Goal: Task Accomplishment & Management: Use online tool/utility

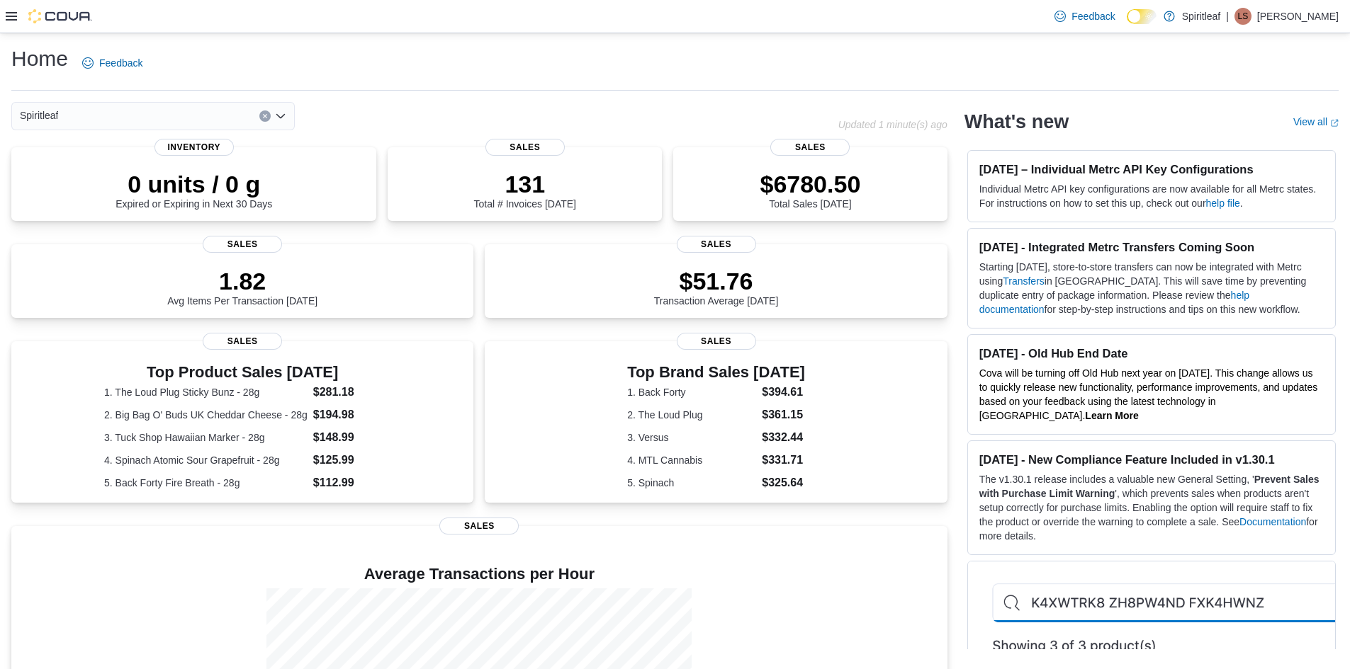
click at [8, 18] on icon at bounding box center [11, 16] width 11 height 11
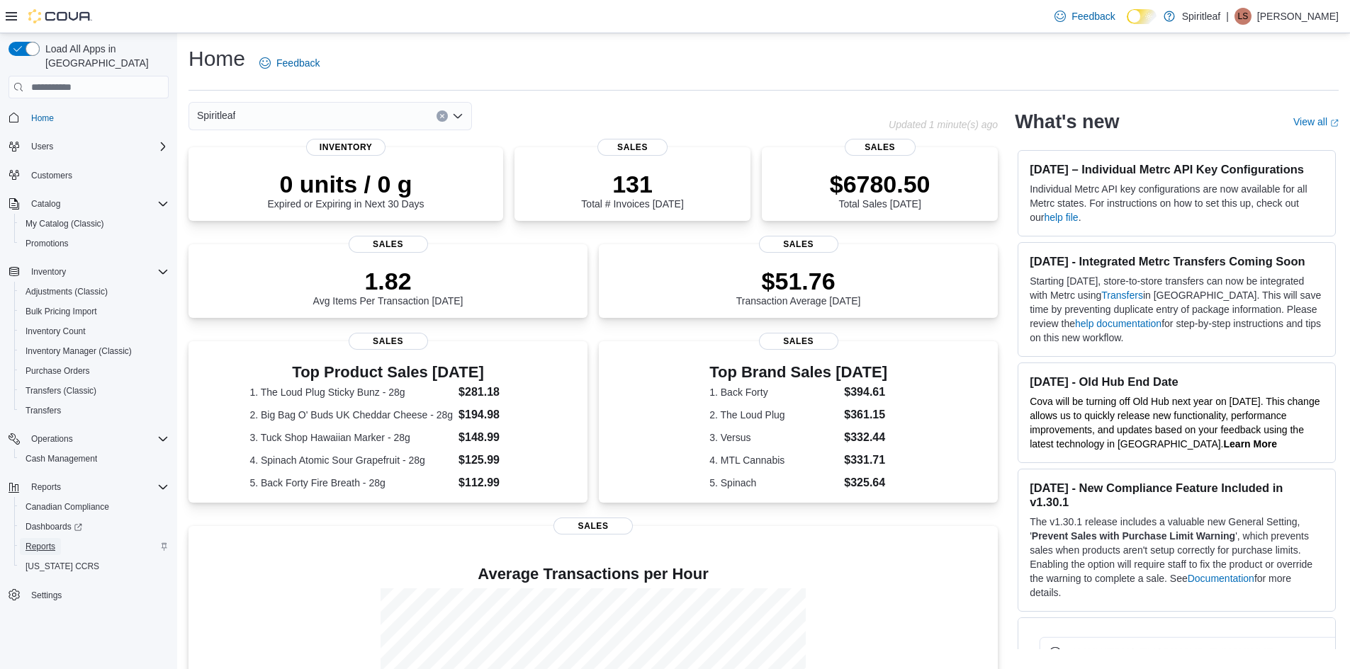
click at [54, 540] on span "Reports" at bounding box center [41, 546] width 30 height 17
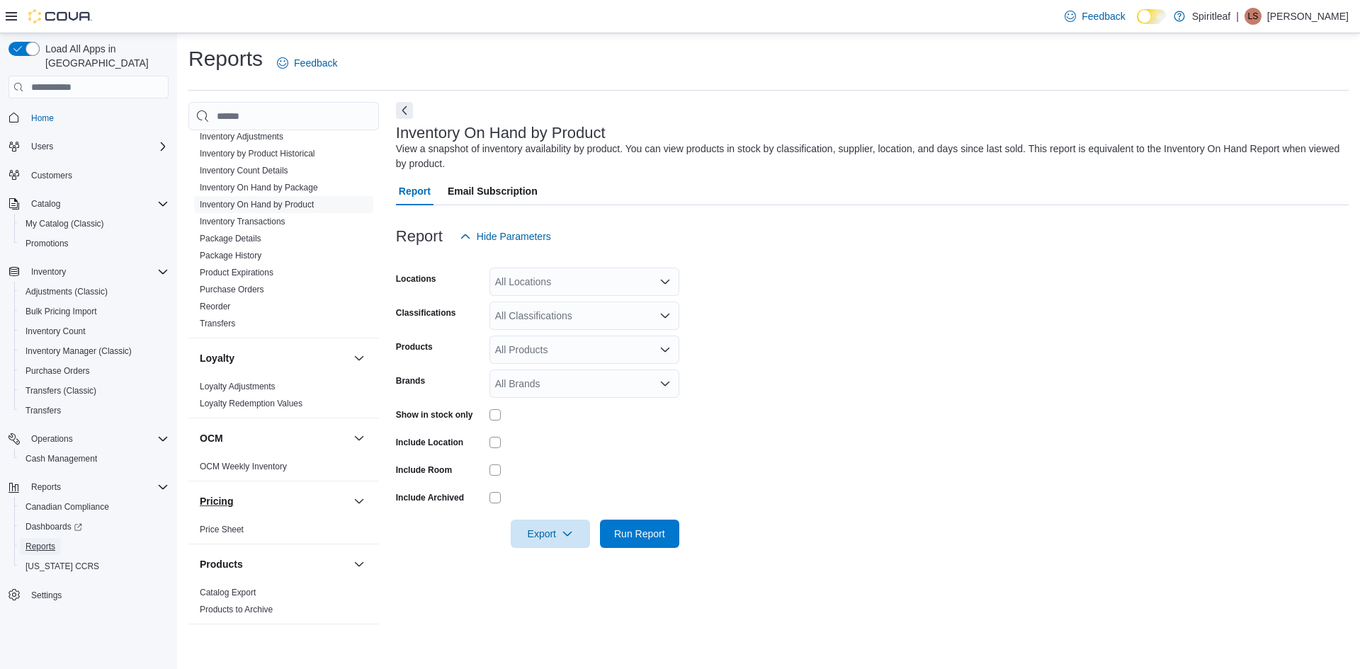
scroll to position [567, 0]
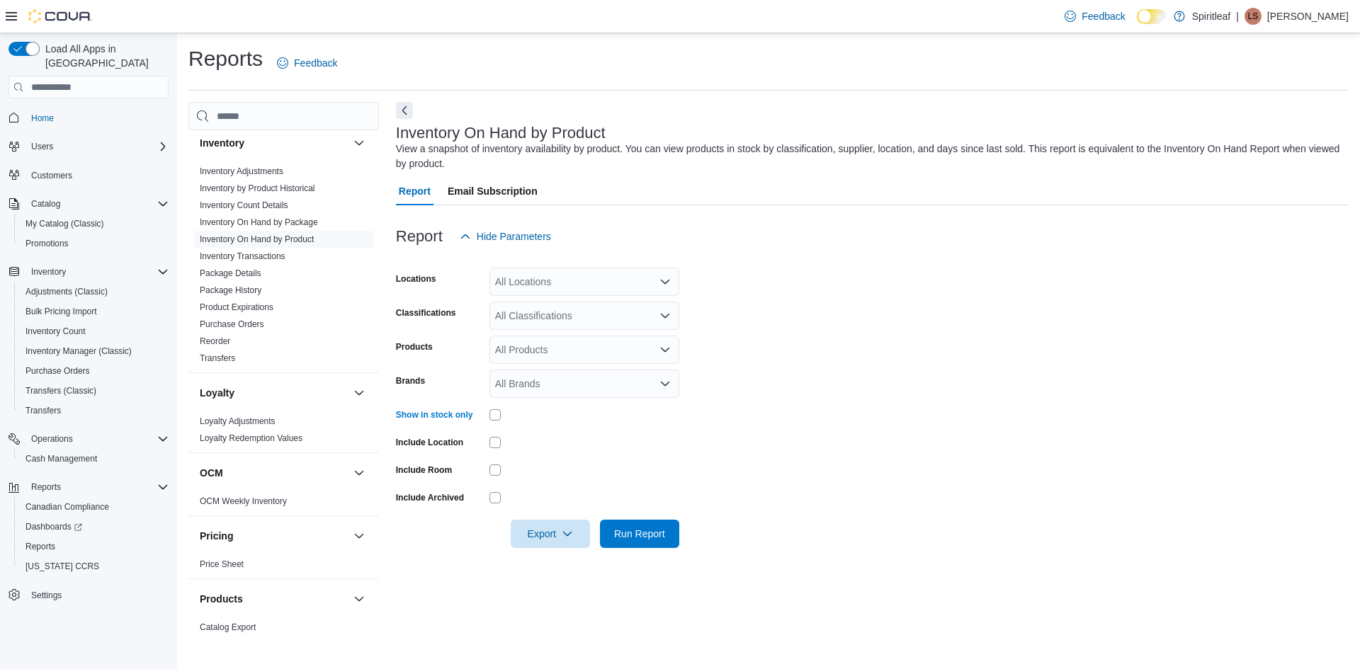
click at [637, 289] on div "All Locations" at bounding box center [585, 282] width 190 height 28
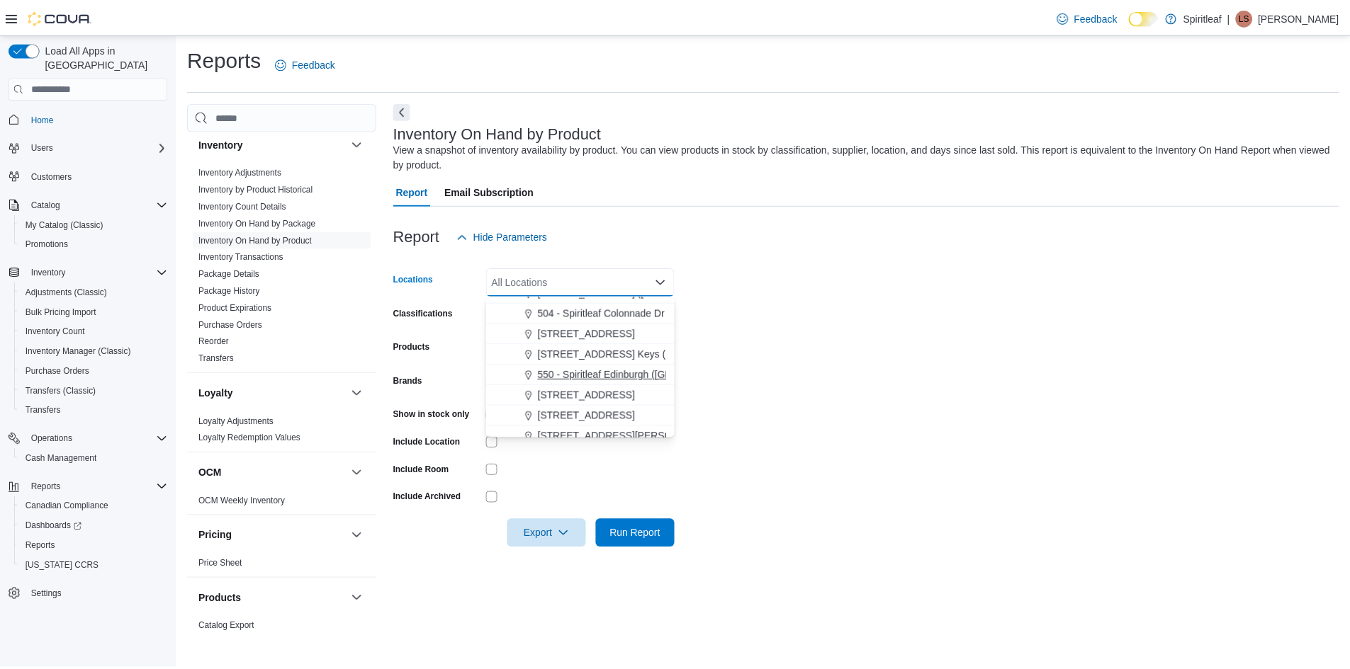
scroll to position [1771, 0]
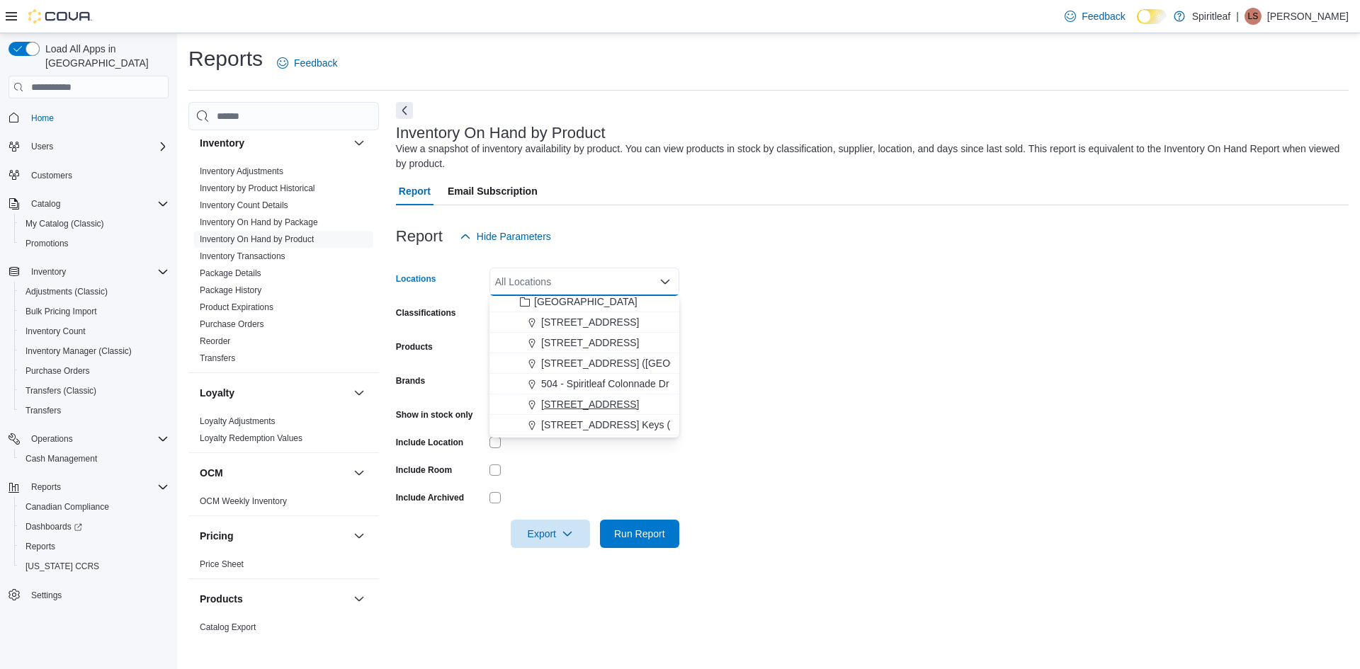
click at [575, 404] on span "[STREET_ADDRESS]" at bounding box center [590, 404] width 98 height 14
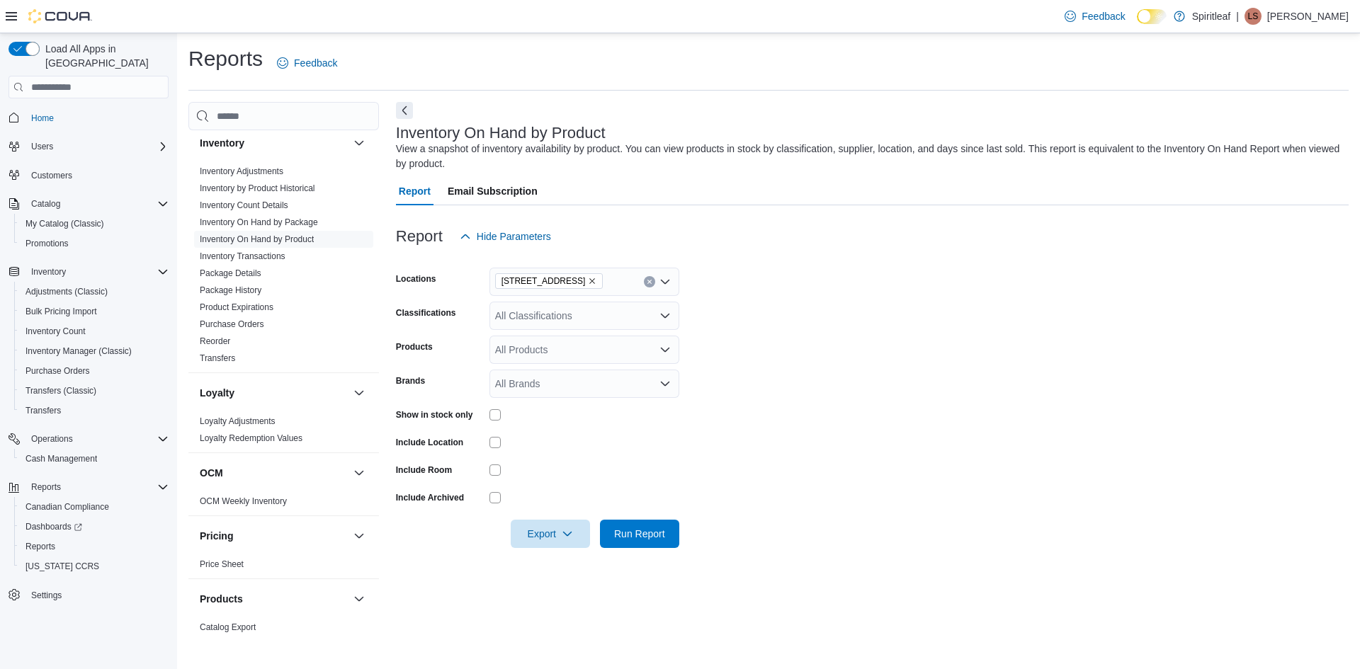
click at [834, 301] on form "Locations [STREET_ADDRESS] Classifications All Classifications Products All Pro…" at bounding box center [872, 400] width 953 height 298
click at [659, 542] on span "Run Report" at bounding box center [640, 533] width 62 height 28
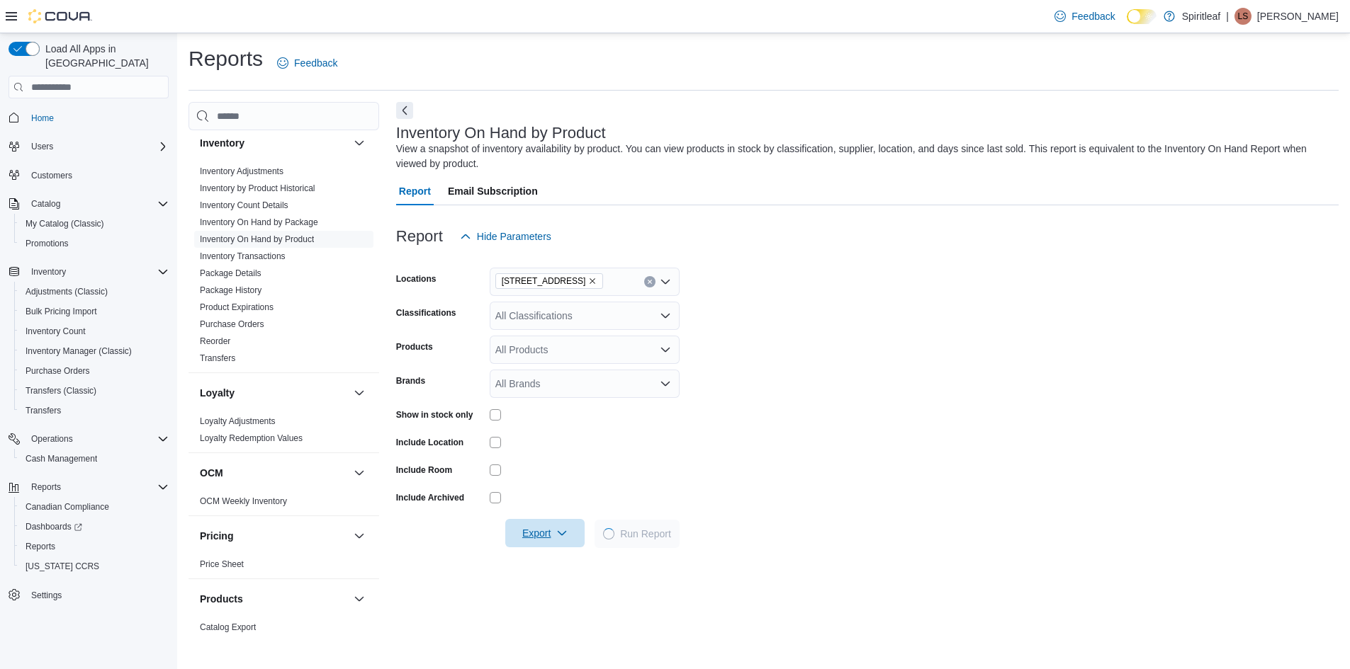
click at [552, 536] on span "Export" at bounding box center [545, 533] width 62 height 28
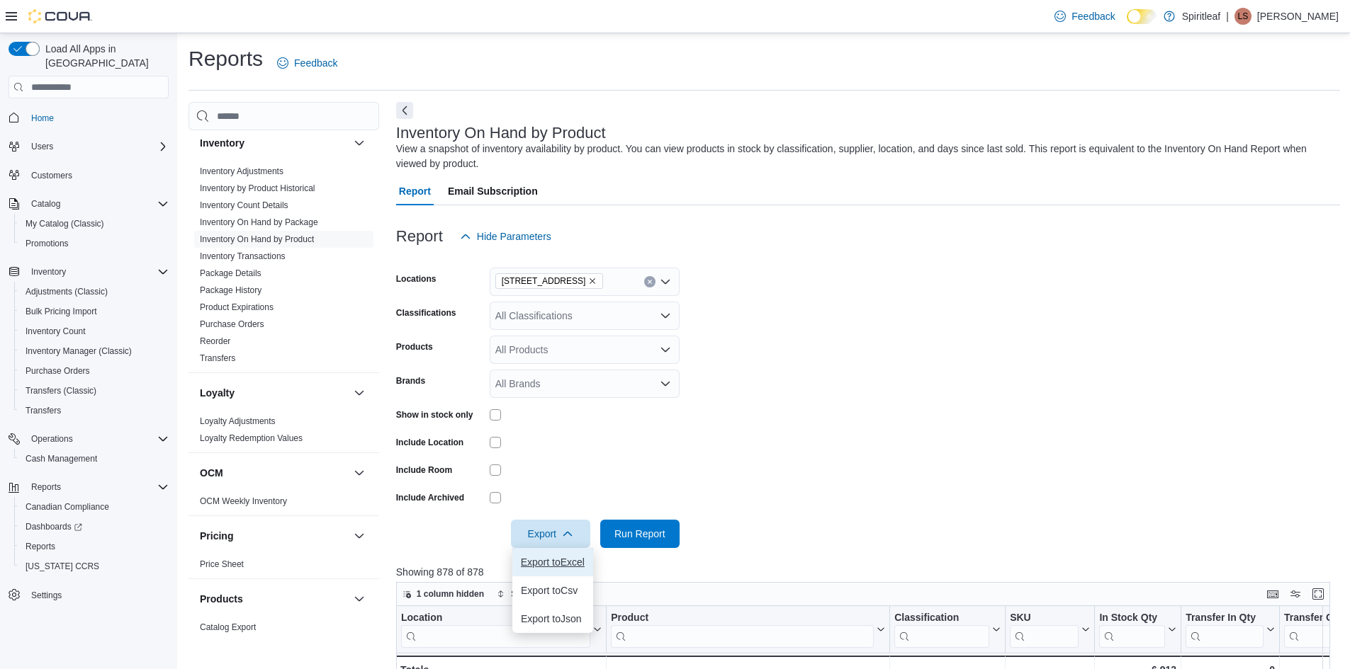
click at [583, 569] on button "Export to Excel" at bounding box center [552, 562] width 81 height 28
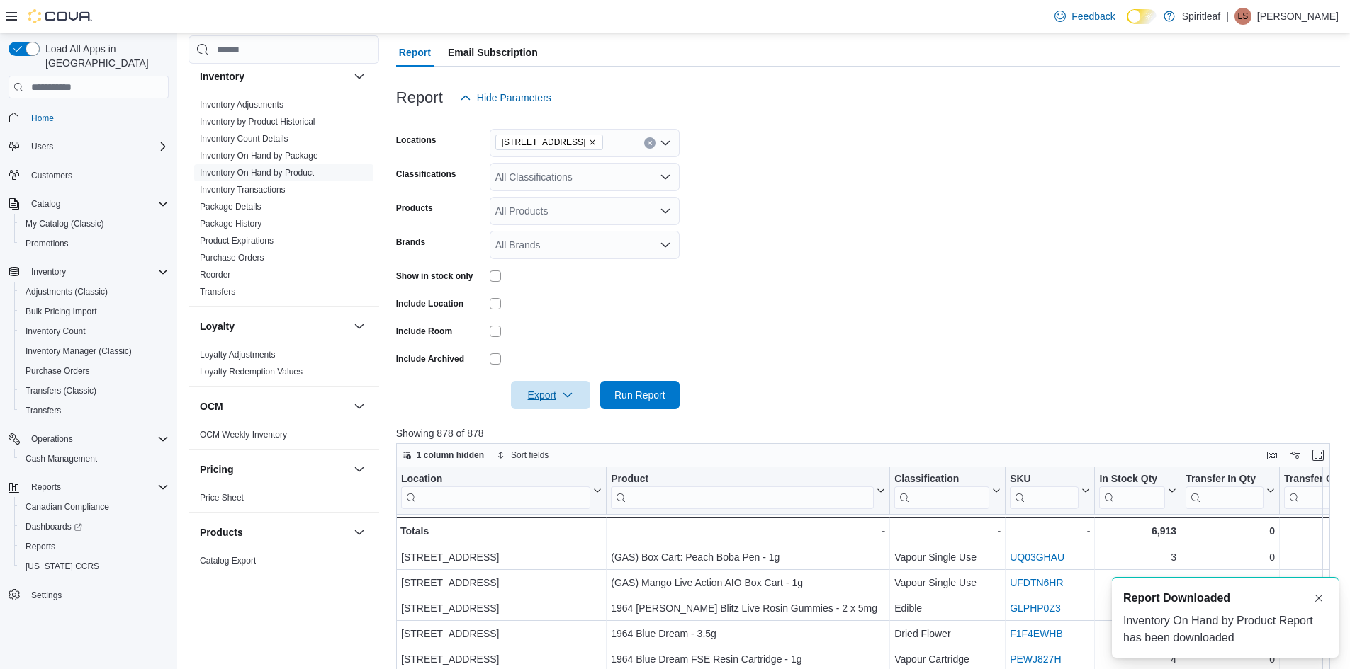
scroll to position [142, 0]
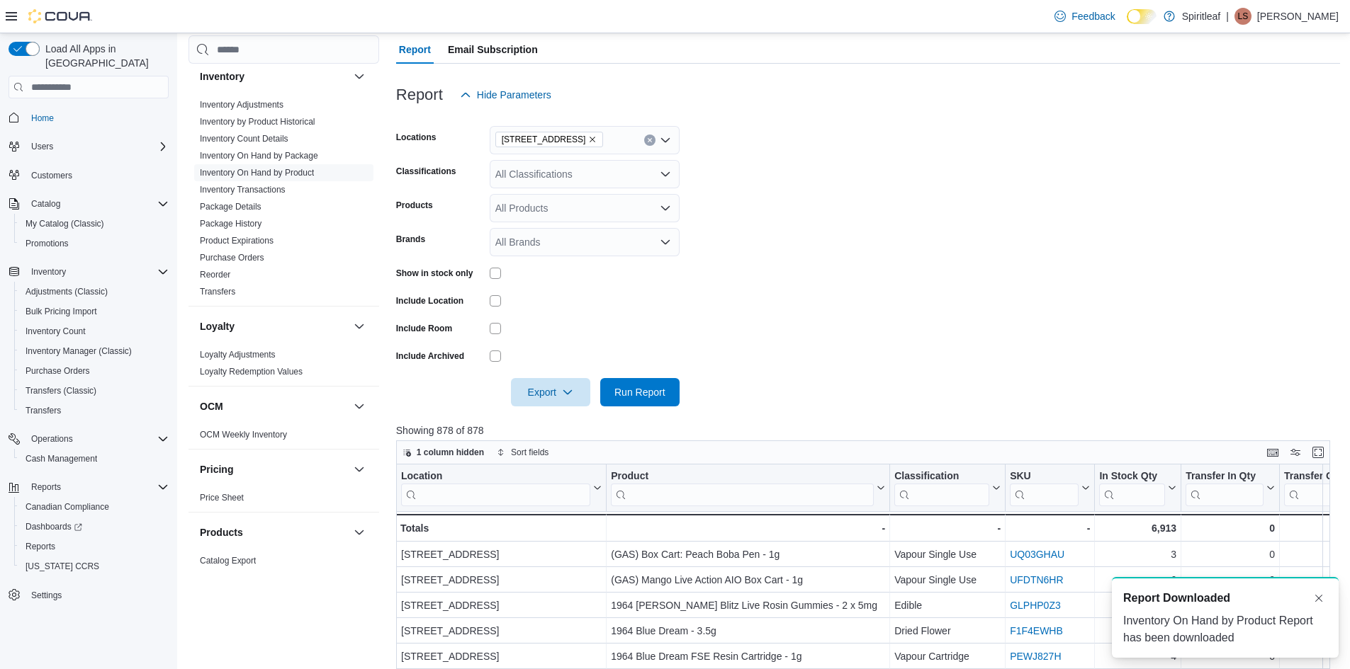
click at [662, 169] on icon "Open list of options" at bounding box center [665, 174] width 11 height 11
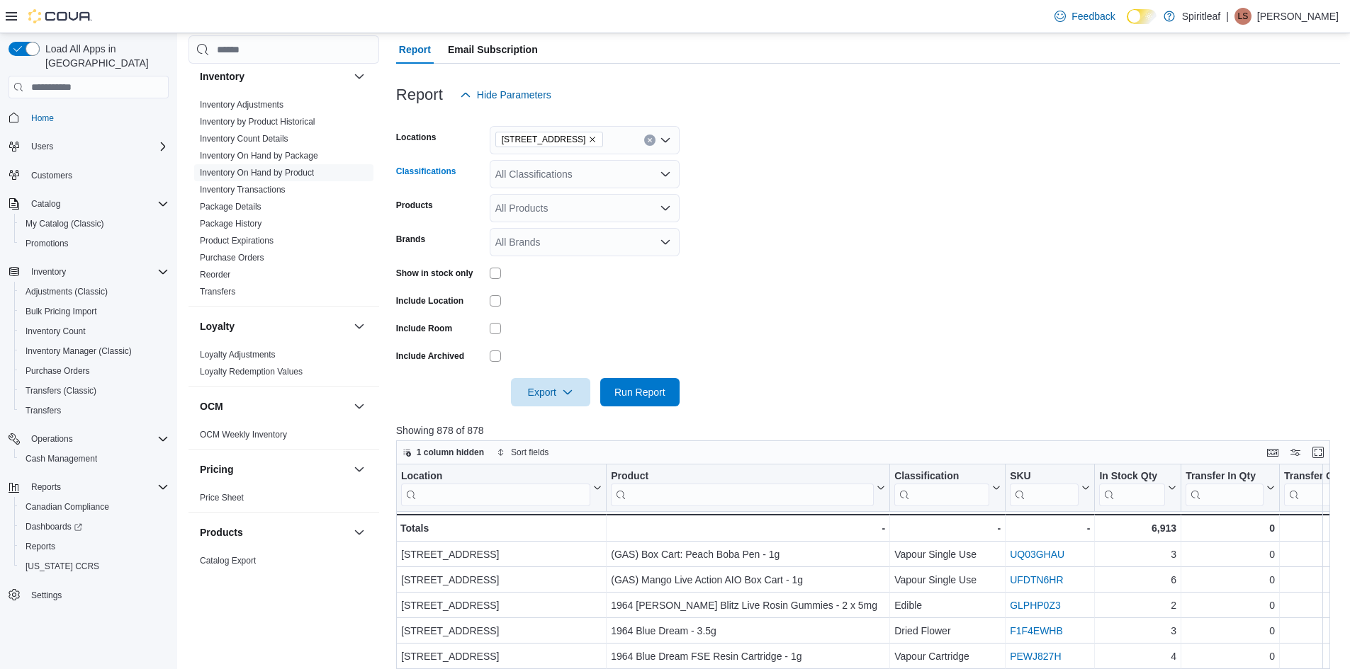
click at [604, 176] on div "All Classifications" at bounding box center [585, 174] width 190 height 28
click at [572, 211] on div "Oil" at bounding box center [584, 205] width 173 height 14
click at [572, 211] on div "Capsule" at bounding box center [571, 205] width 146 height 14
click at [575, 251] on div "Topical" at bounding box center [584, 246] width 173 height 14
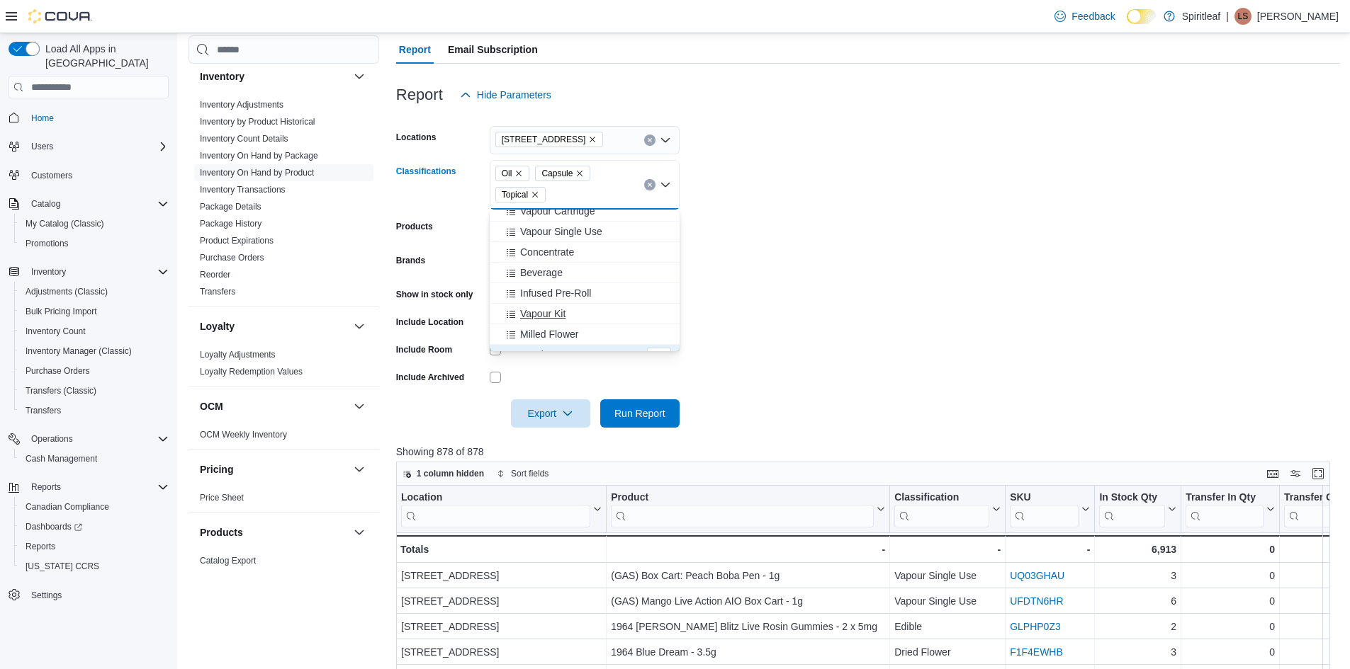
scroll to position [312, 0]
click at [576, 298] on div "Beverage" at bounding box center [584, 297] width 173 height 14
click at [949, 240] on form "Locations [STREET_ADDRESS] Classifications Beverage Oil Capsule Topical Combo b…" at bounding box center [868, 268] width 944 height 319
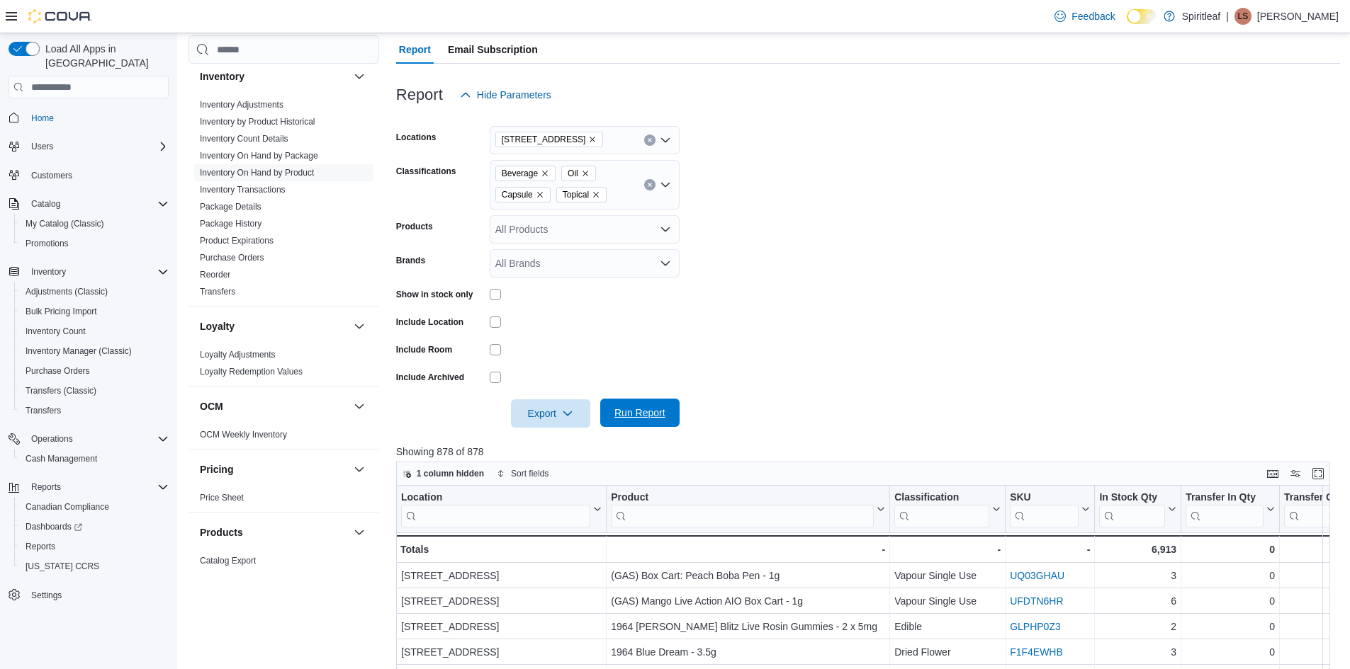
click at [609, 422] on span "Run Report" at bounding box center [640, 413] width 62 height 28
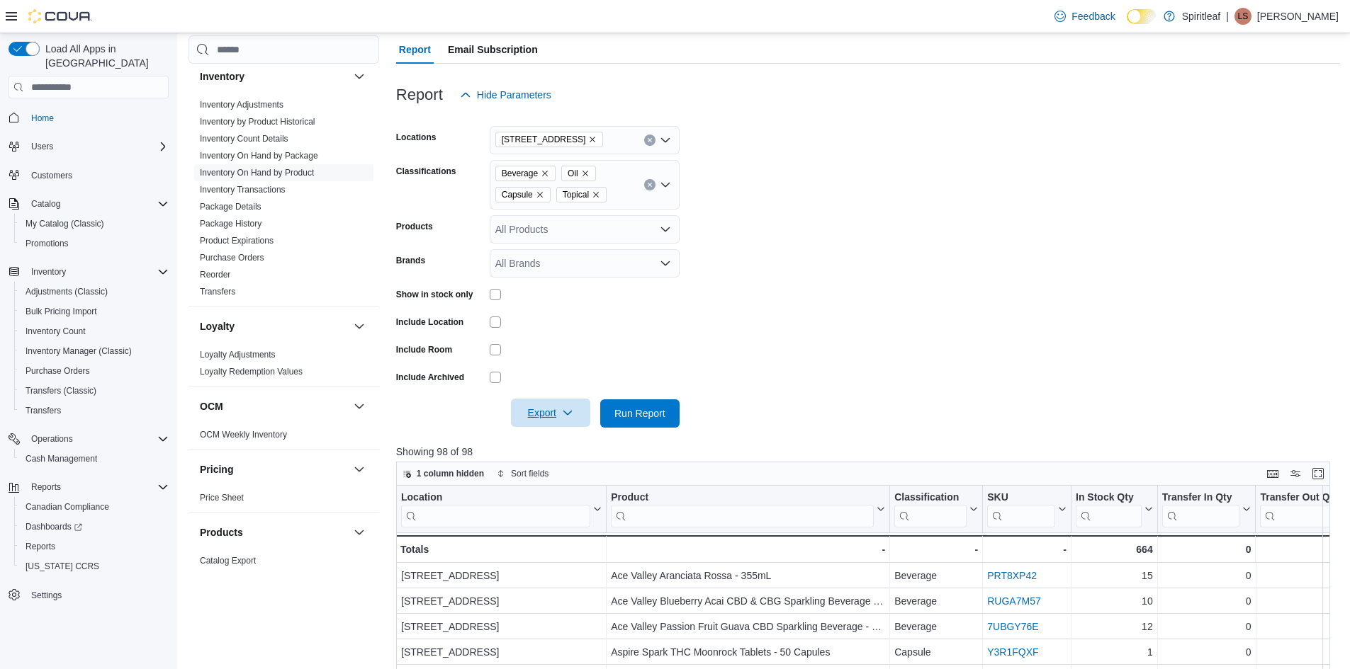
click at [579, 415] on span "Export" at bounding box center [550, 413] width 62 height 28
click at [560, 448] on span "Export to Excel" at bounding box center [553, 441] width 64 height 11
